Goal: Task Accomplishment & Management: Manage account settings

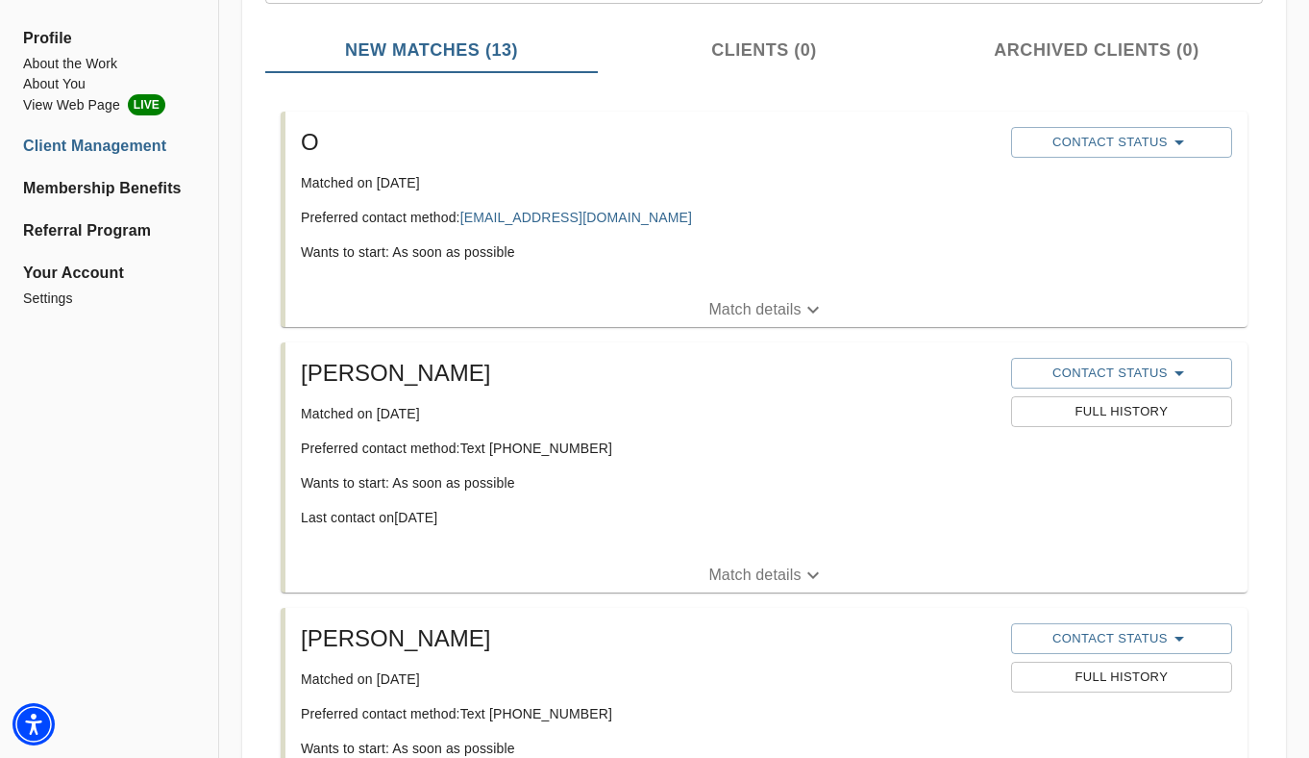
scroll to position [270, 0]
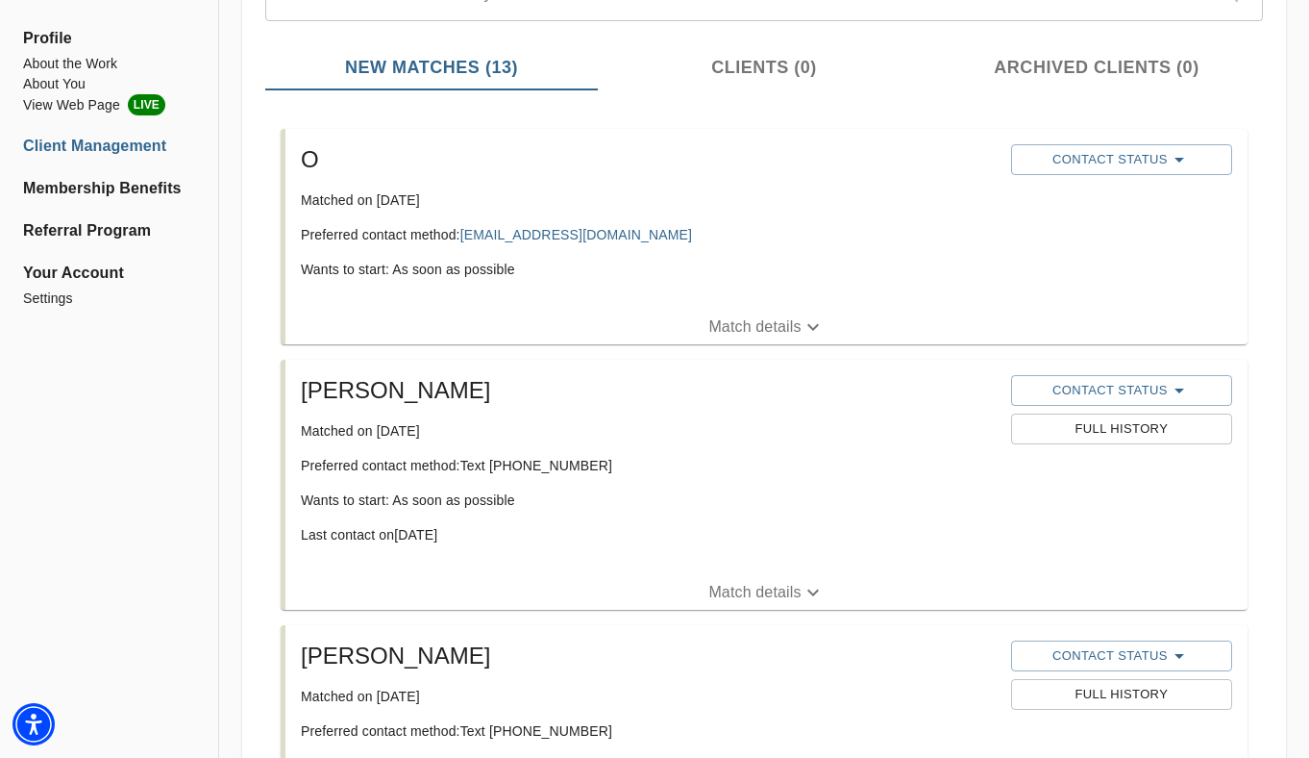
click at [751, 317] on p "Match details" at bounding box center [755, 326] width 92 height 23
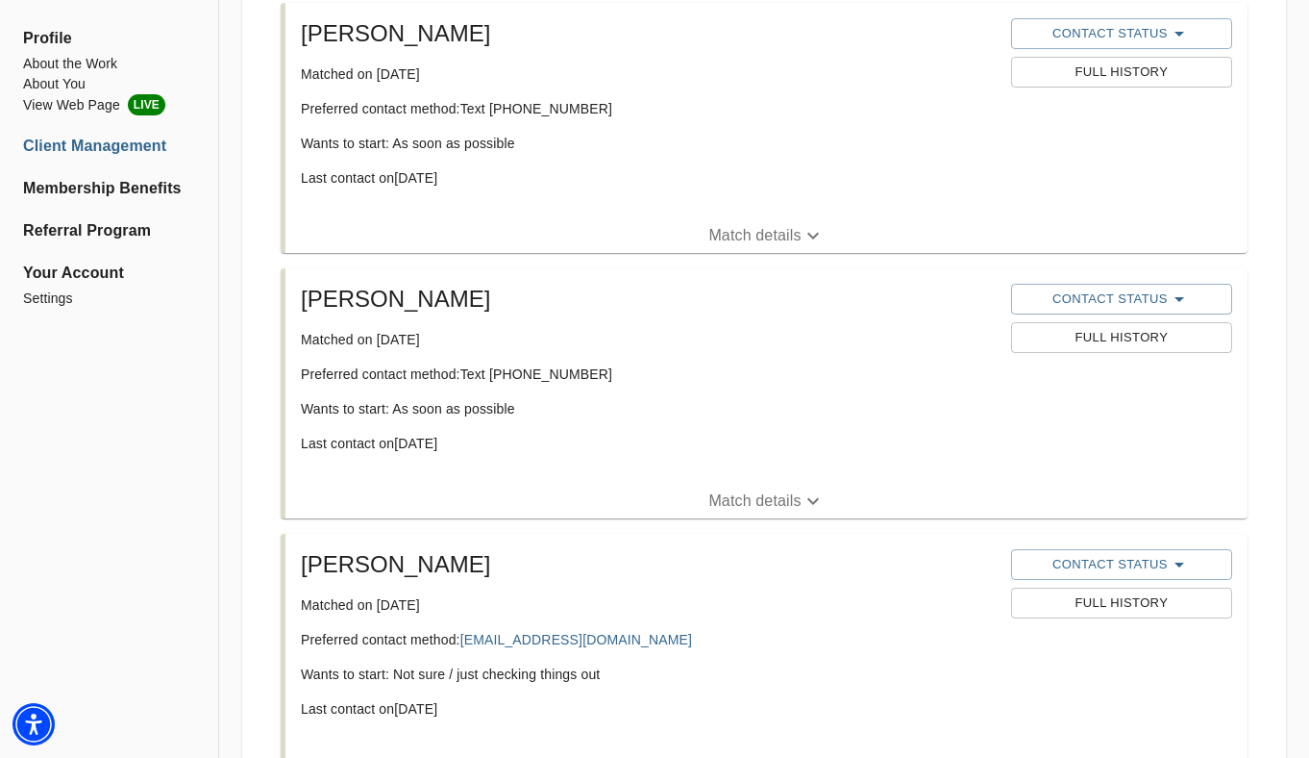
scroll to position [795, 0]
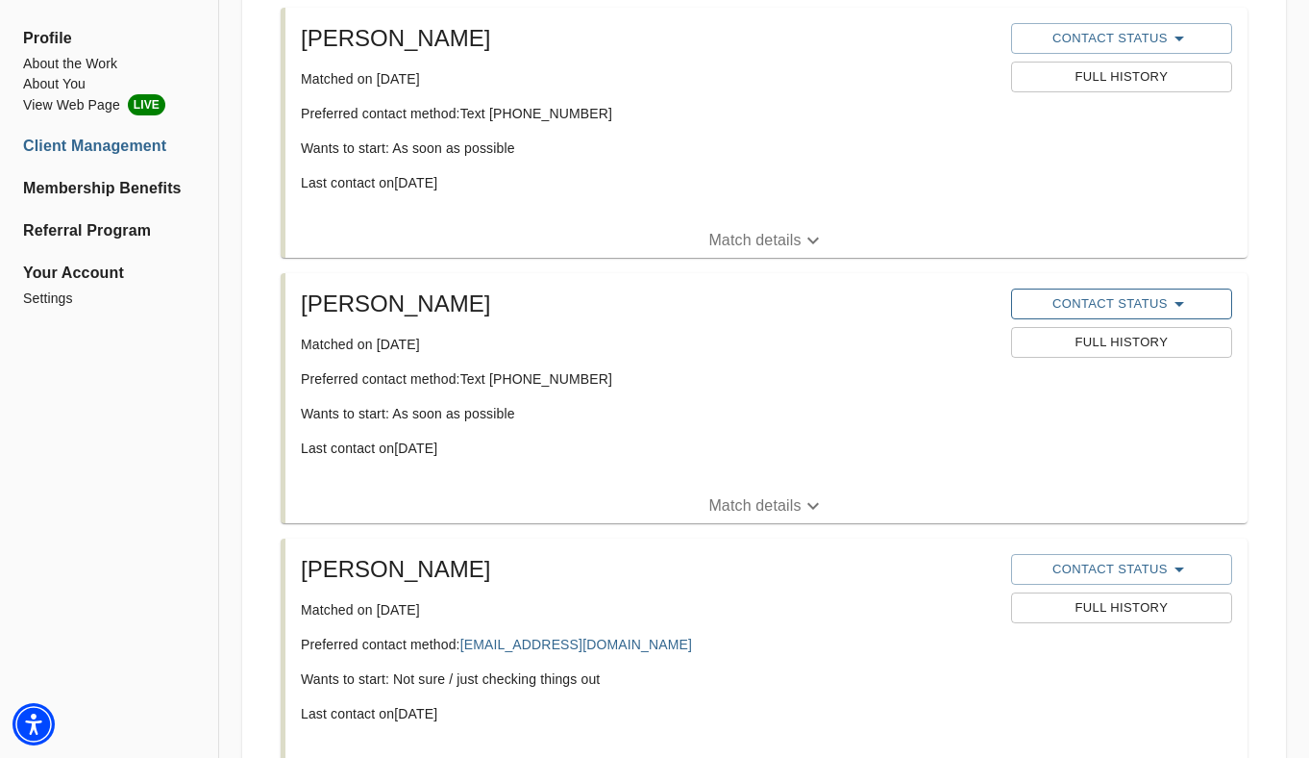
click at [1093, 309] on span "Contact Status" at bounding box center [1122, 303] width 202 height 23
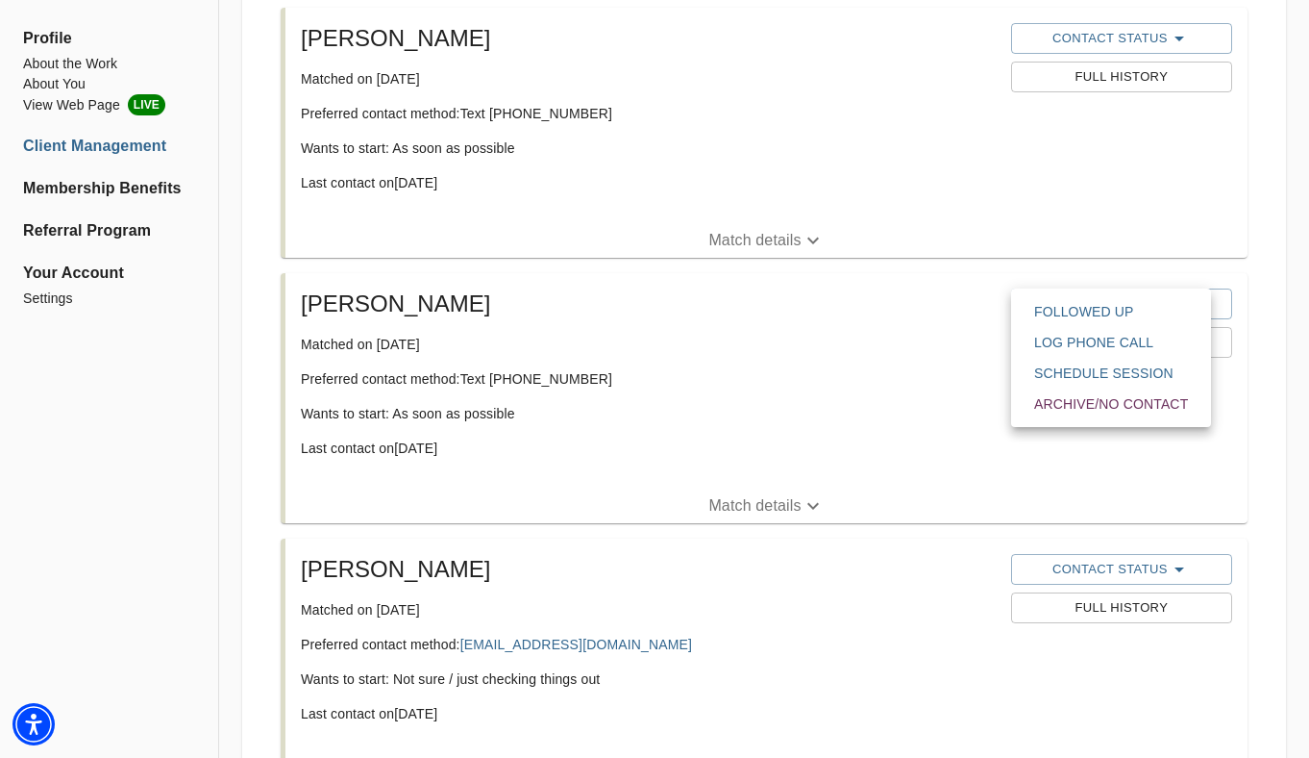
click at [1080, 311] on span "Followed Up" at bounding box center [1111, 311] width 154 height 19
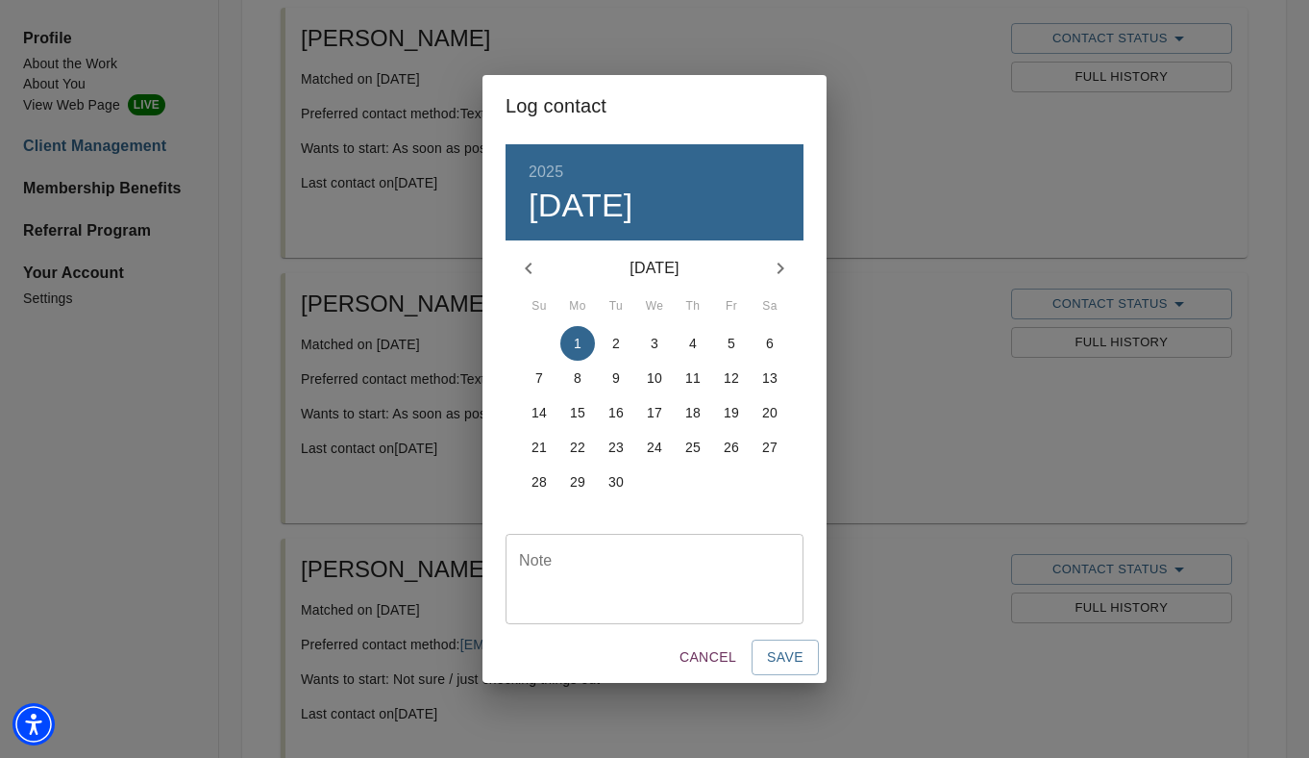
click at [630, 576] on textarea at bounding box center [654, 579] width 271 height 55
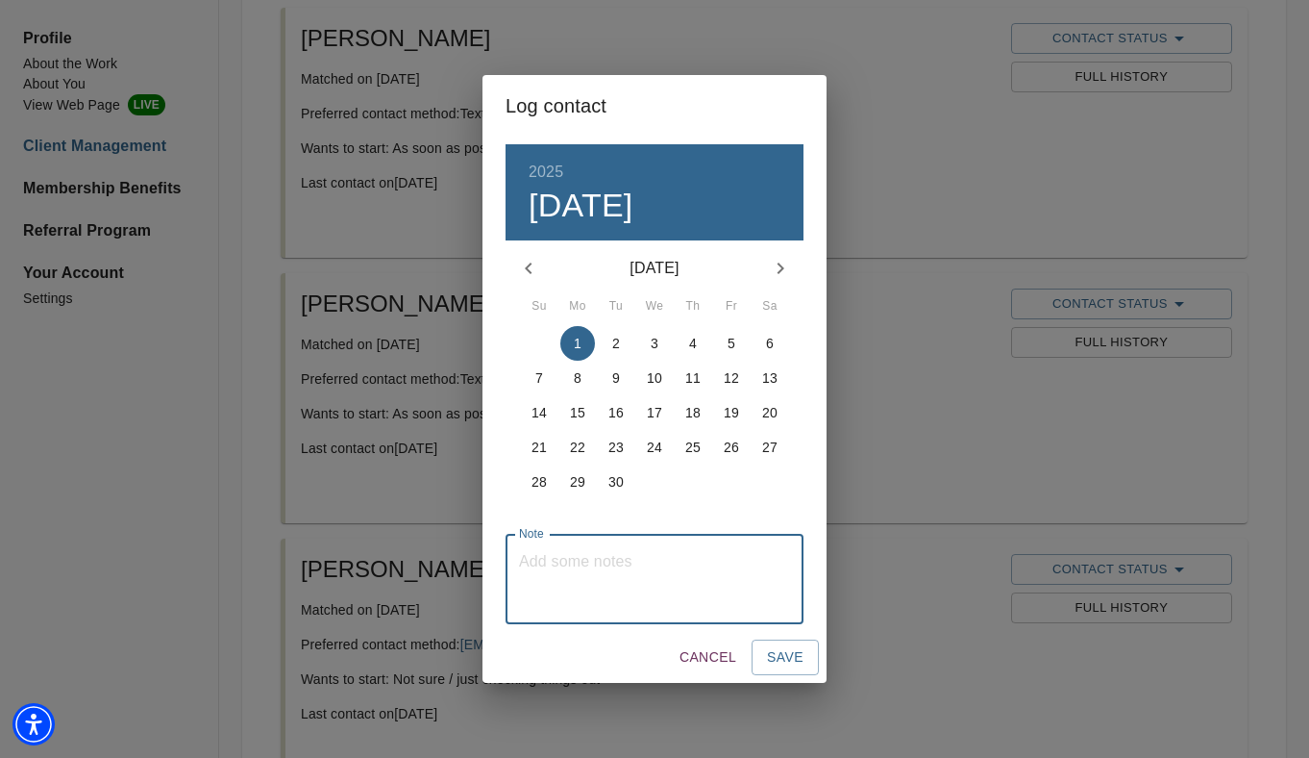
type textarea "c"
type textarea "Client scheduled a consultation, so I sent an email with the follow up steps to…"
click at [796, 665] on span "Save" at bounding box center [785, 657] width 37 height 24
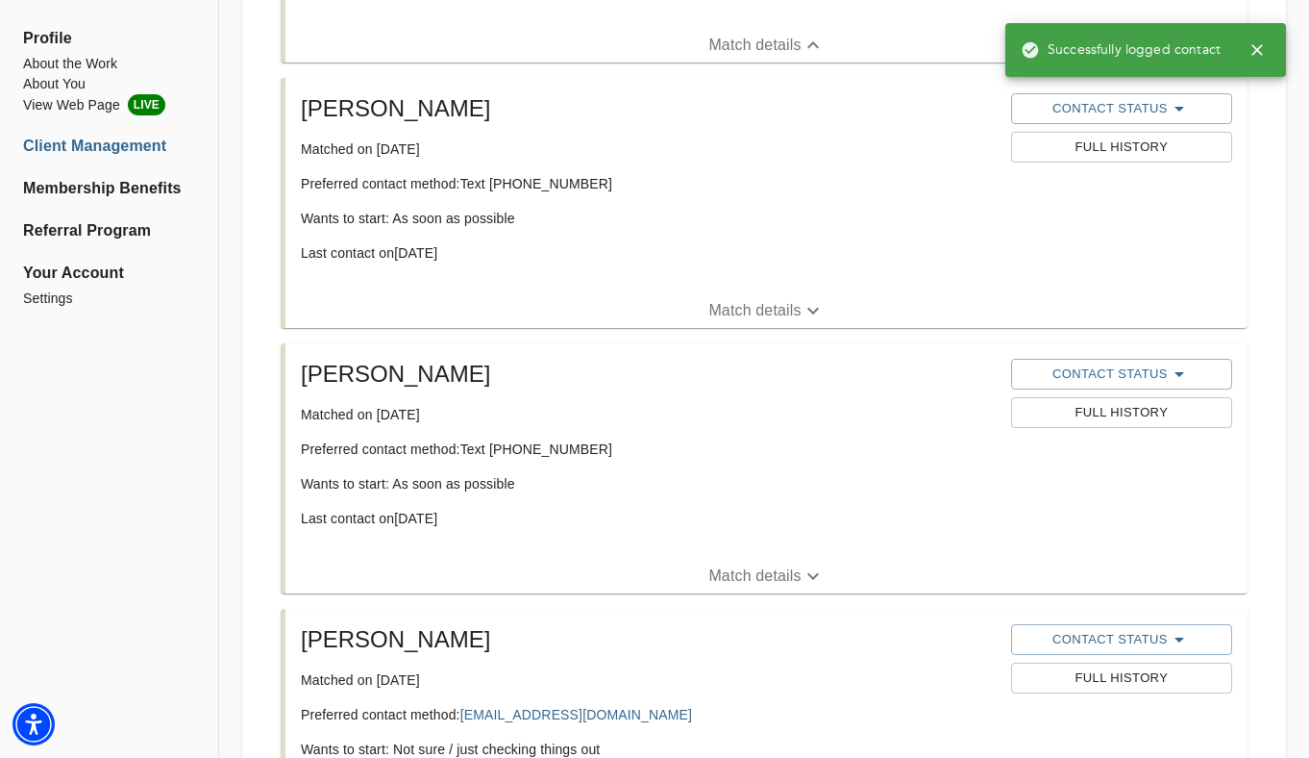
scroll to position [879, 0]
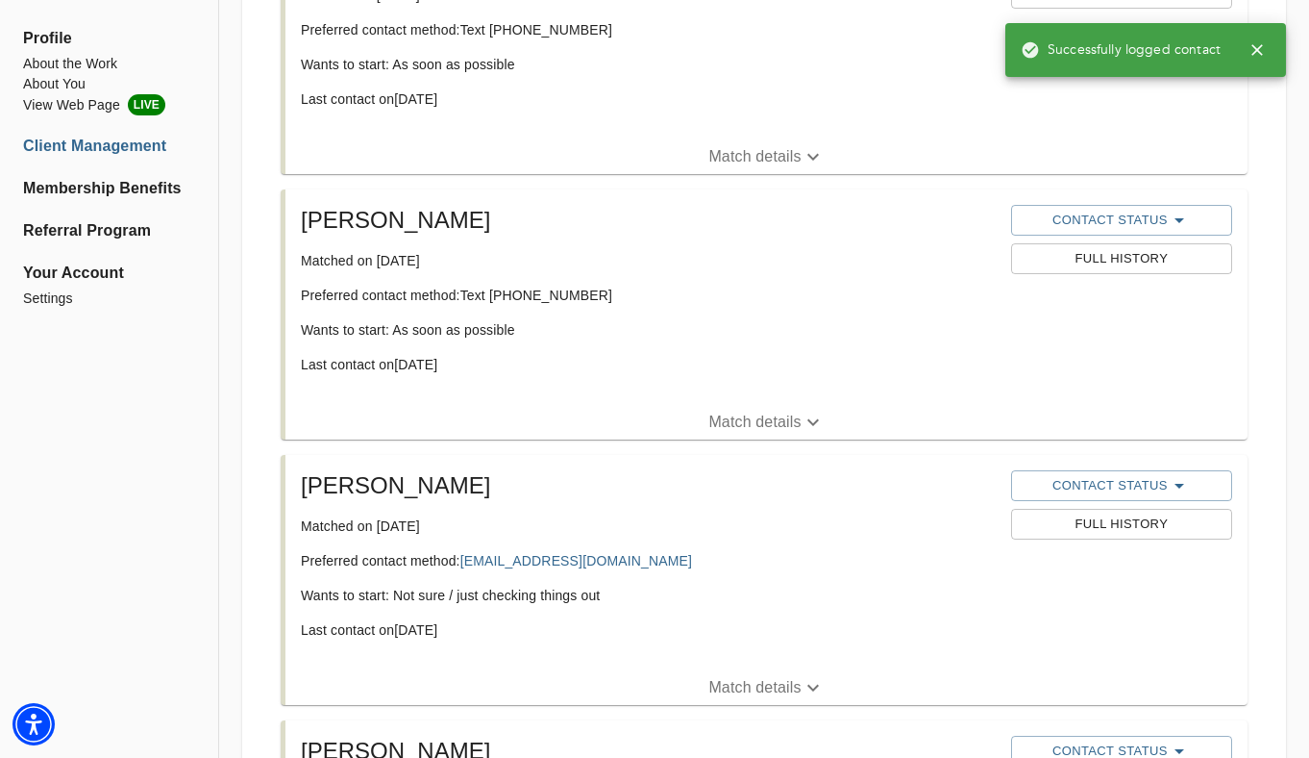
click at [760, 414] on p "Match details" at bounding box center [755, 422] width 92 height 23
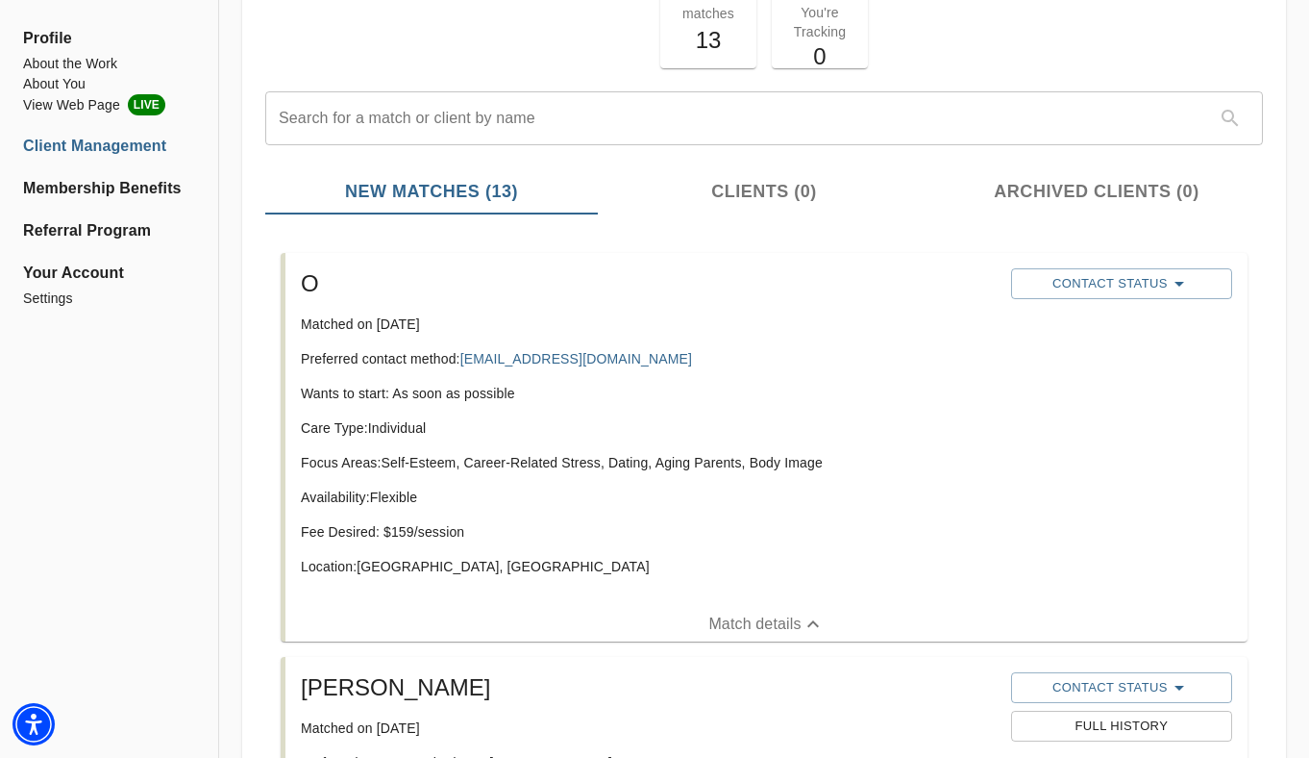
scroll to position [143, 0]
